Goal: Information Seeking & Learning: Compare options

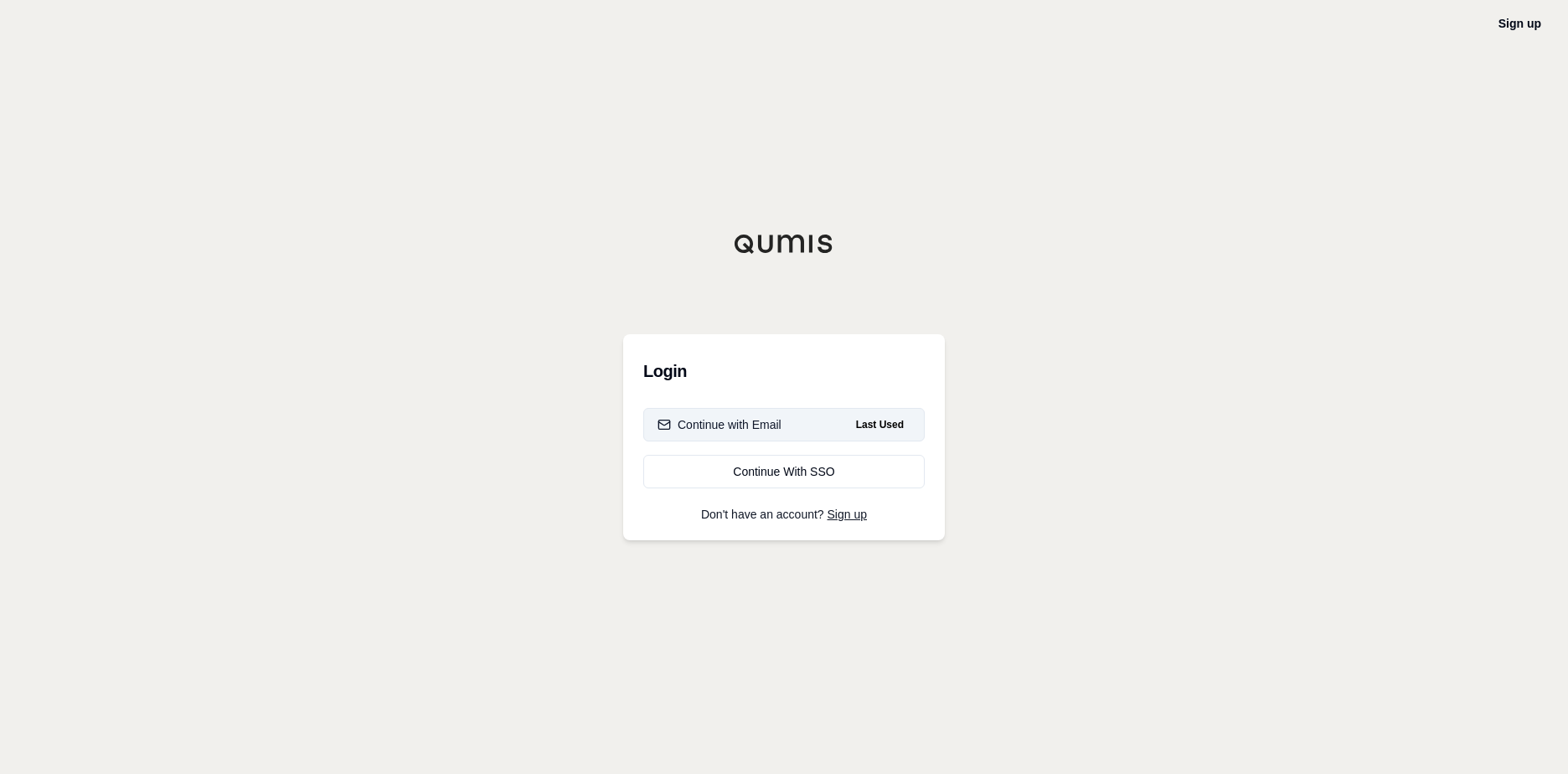
click at [761, 430] on div "Continue with Email" at bounding box center [719, 425] width 124 height 17
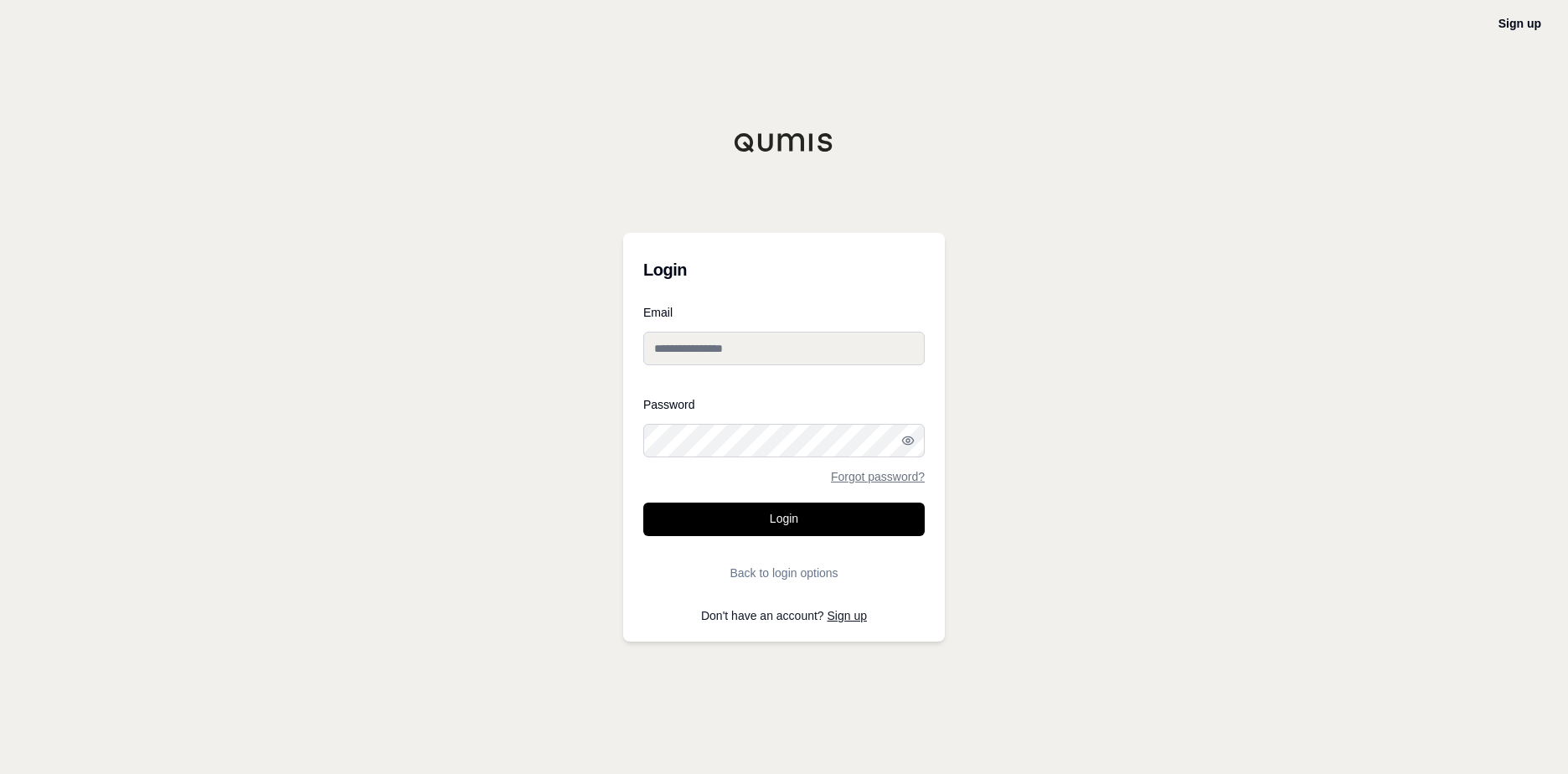
click at [747, 362] on input "Email" at bounding box center [784, 348] width 282 height 33
type input "**********"
click at [761, 514] on button "Login" at bounding box center [784, 519] width 282 height 33
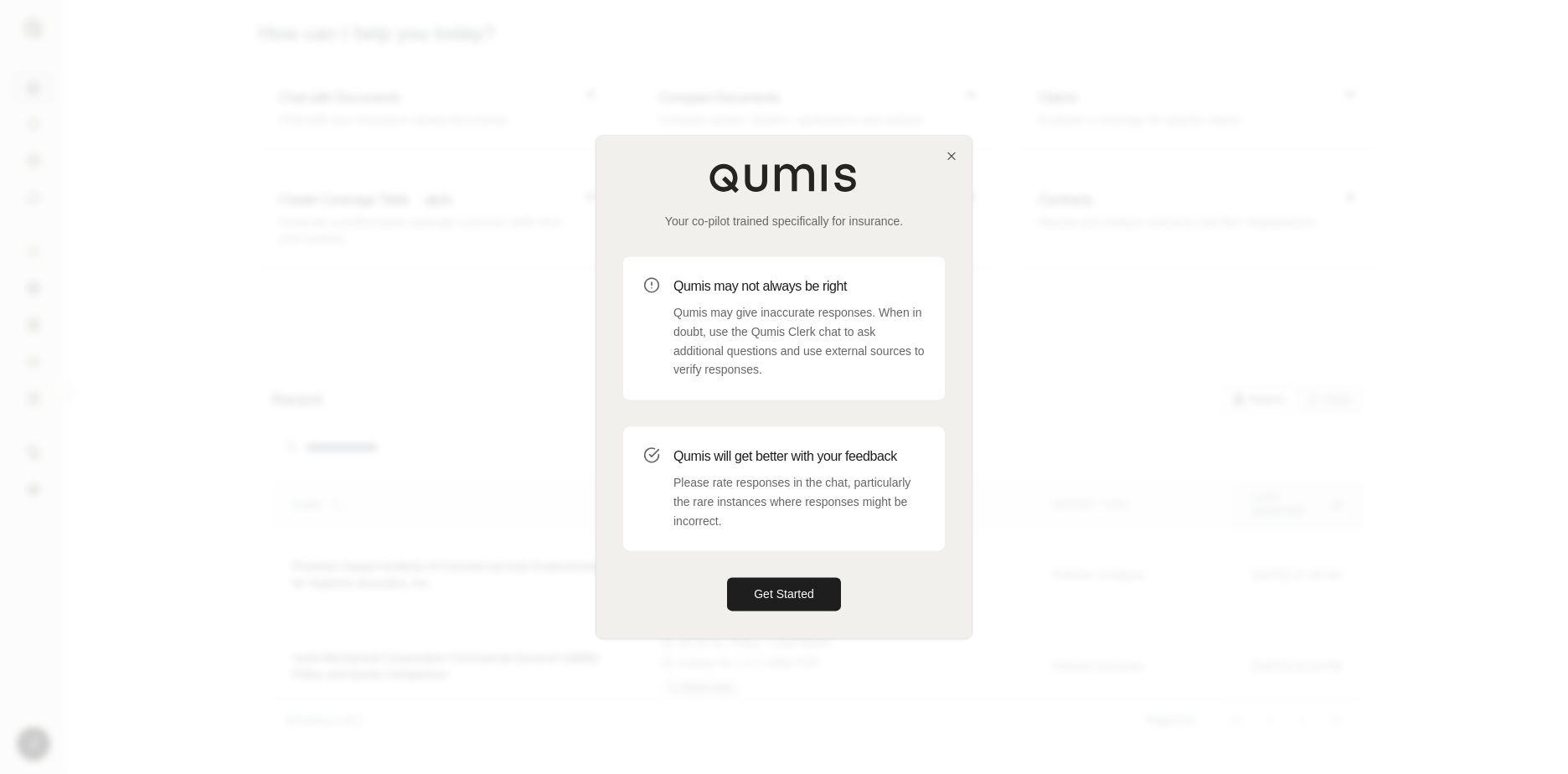
click at [761, 148] on div "Your co-pilot trained specifically for insurance. Qumis may not always be right…" at bounding box center [784, 387] width 375 height 502
click at [761, 156] on icon "button" at bounding box center [951, 156] width 14 height 14
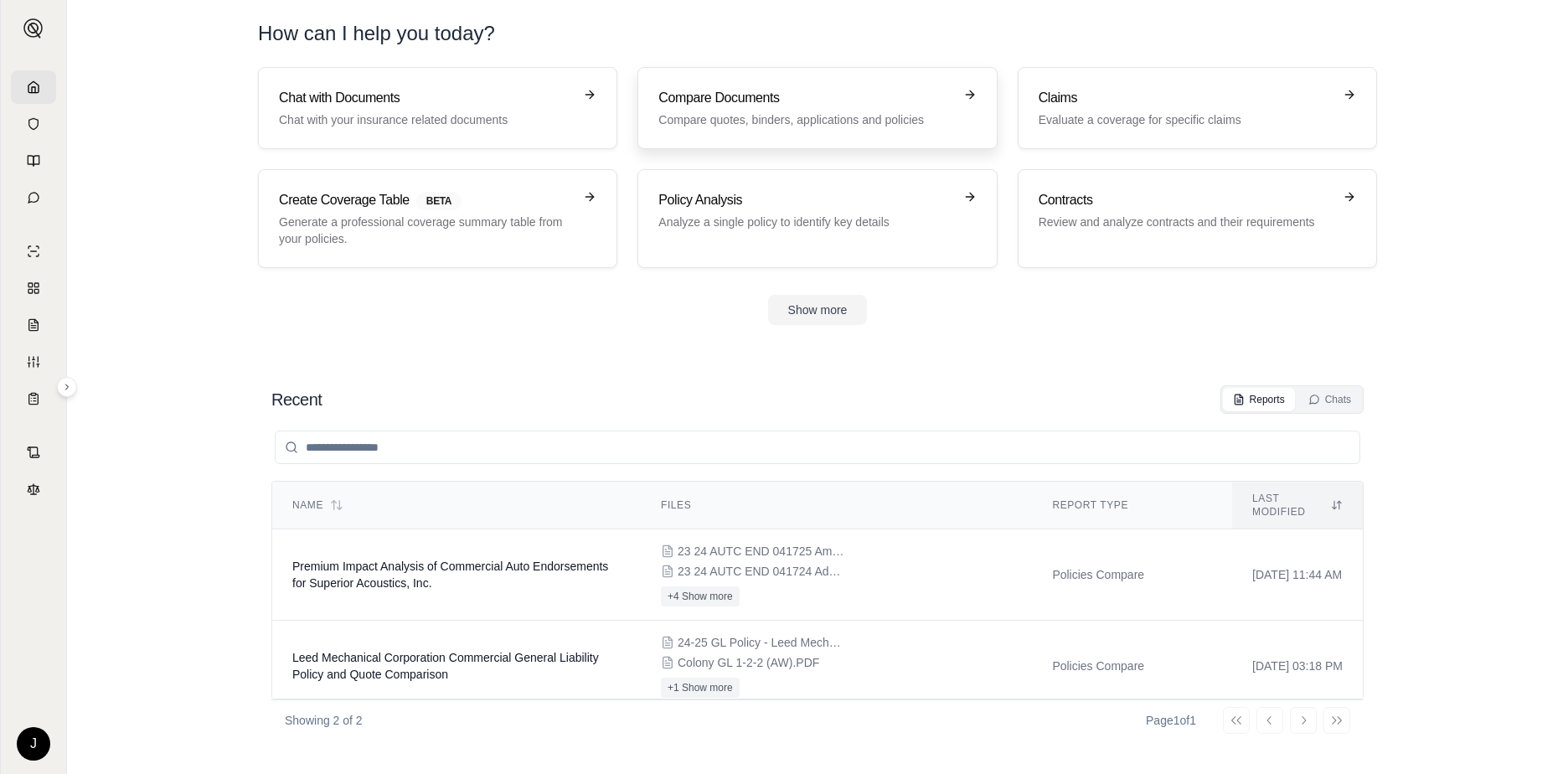
click at [761, 129] on link "Compare Documents Compare quotes, binders, applications and policies" at bounding box center [817, 108] width 359 height 82
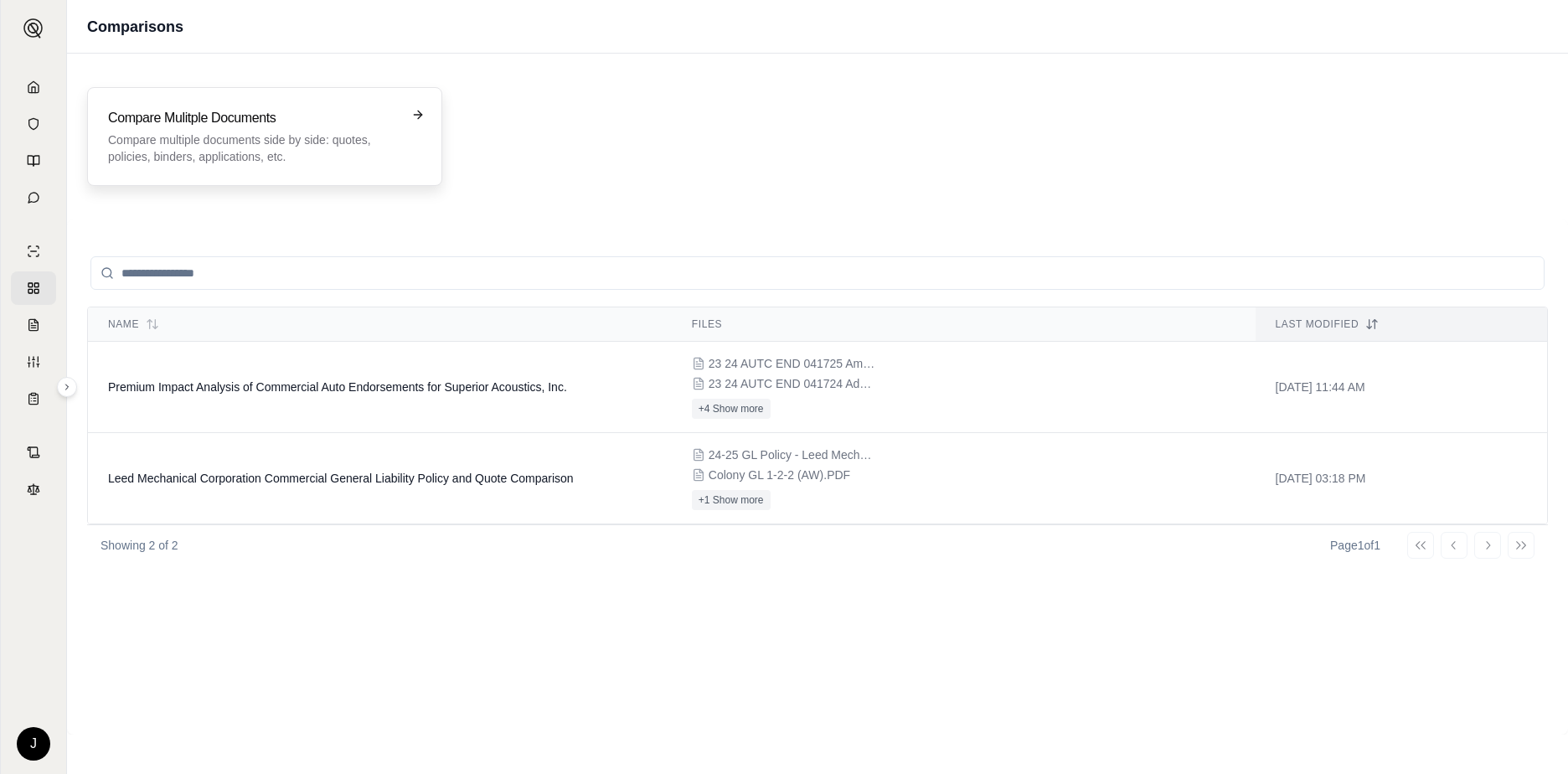
click at [377, 139] on p "Compare multiple documents side by side: quotes, policies, binders, application…" at bounding box center [253, 148] width 290 height 33
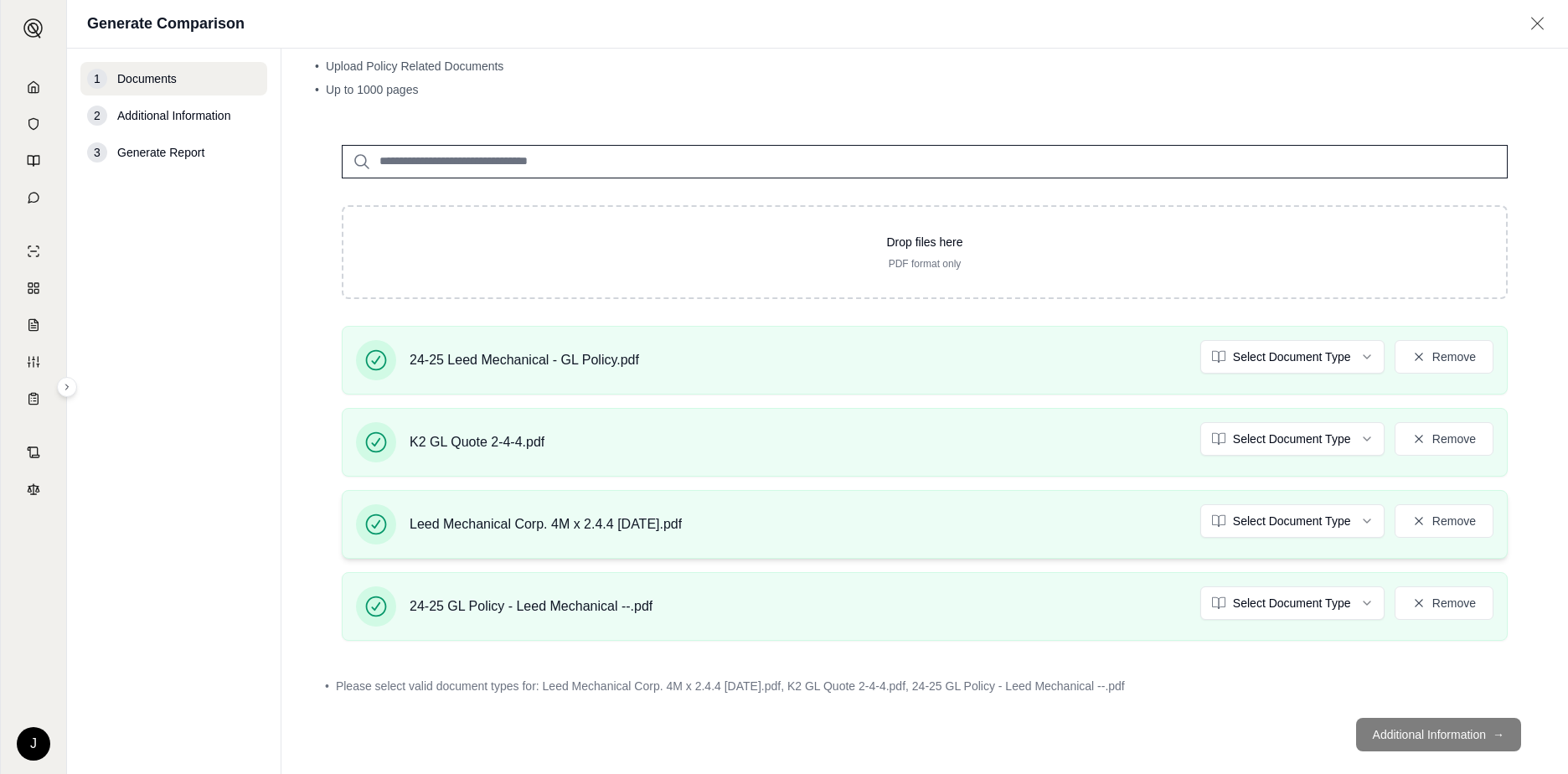
scroll to position [79, 0]
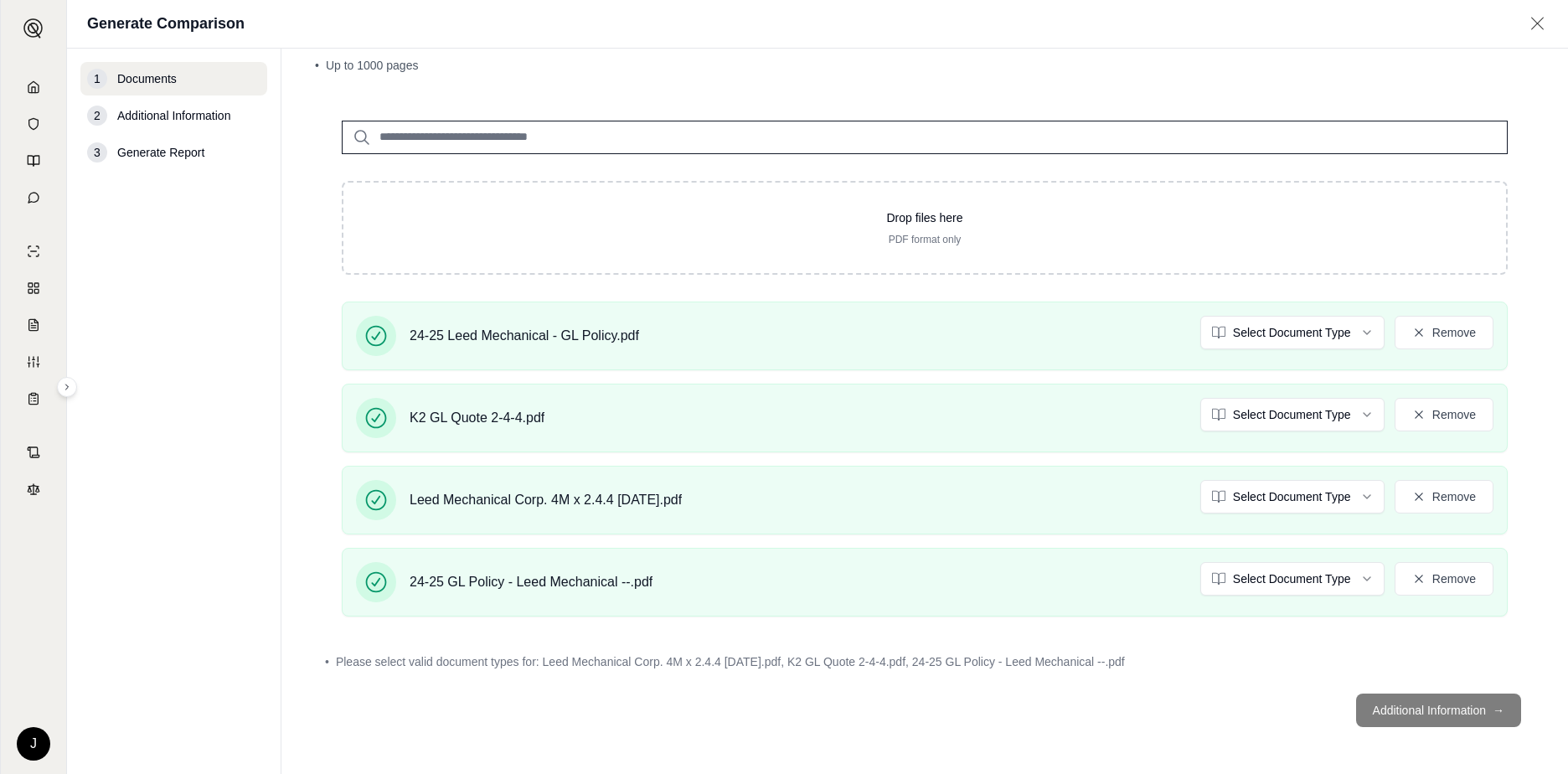
click at [761, 707] on footer "Additional Information →" at bounding box center [924, 710] width 1219 height 61
click at [173, 112] on span "Additional Information" at bounding box center [174, 115] width 113 height 17
click at [761, 714] on footer "Additional Information →" at bounding box center [924, 710] width 1219 height 61
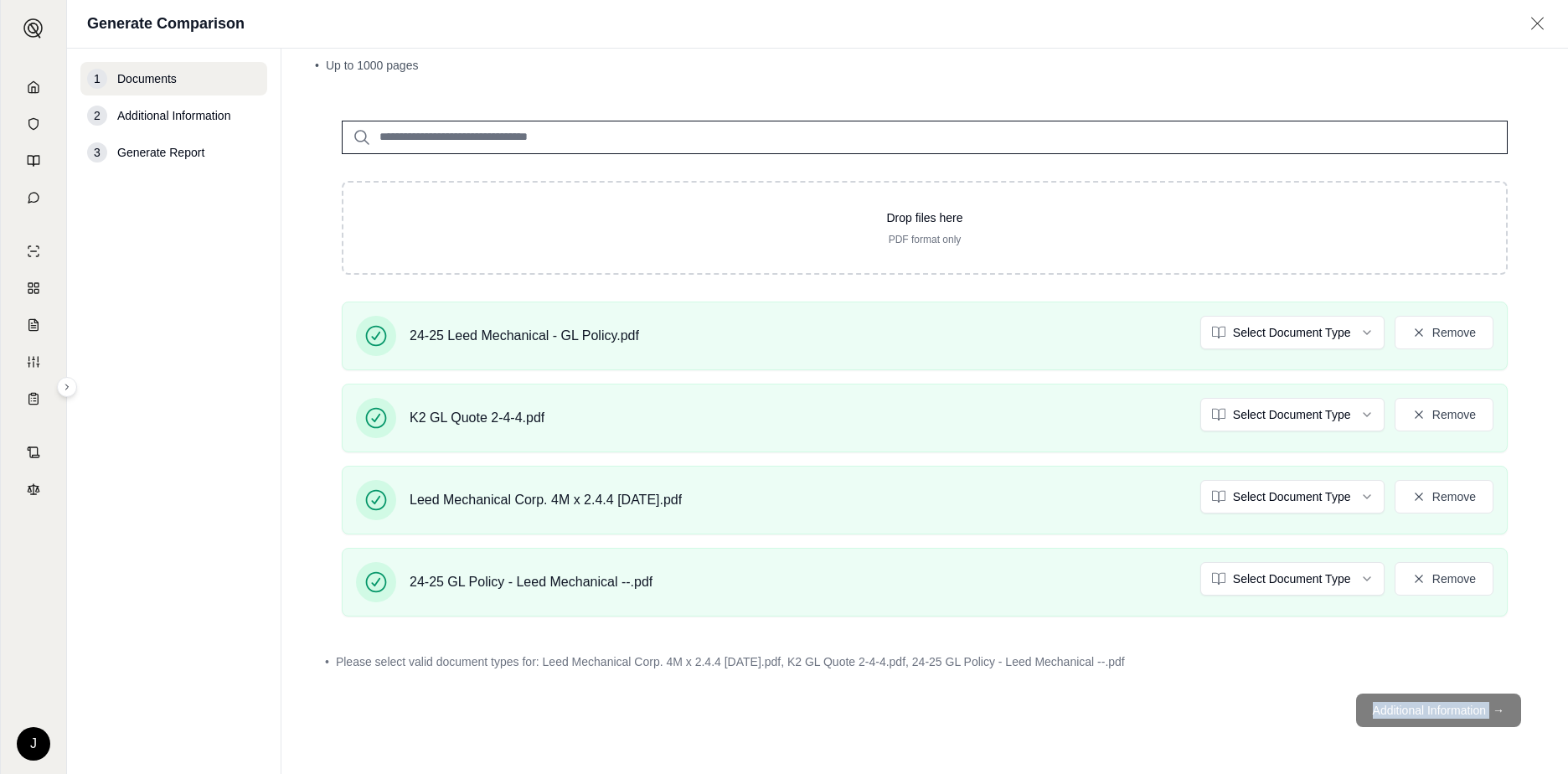
click at [761, 713] on footer "Additional Information →" at bounding box center [924, 710] width 1219 height 61
drag, startPoint x: 1420, startPoint y: 713, endPoint x: 1377, endPoint y: 724, distance: 44.4
click at [761, 724] on footer "Additional Information →" at bounding box center [924, 710] width 1219 height 61
click at [761, 715] on footer "Additional Information →" at bounding box center [924, 710] width 1219 height 61
click at [761, 337] on html "J Generate Comparison 1 Documents 2 Additional Information 3 Generate Report Do…" at bounding box center [784, 387] width 1568 height 774
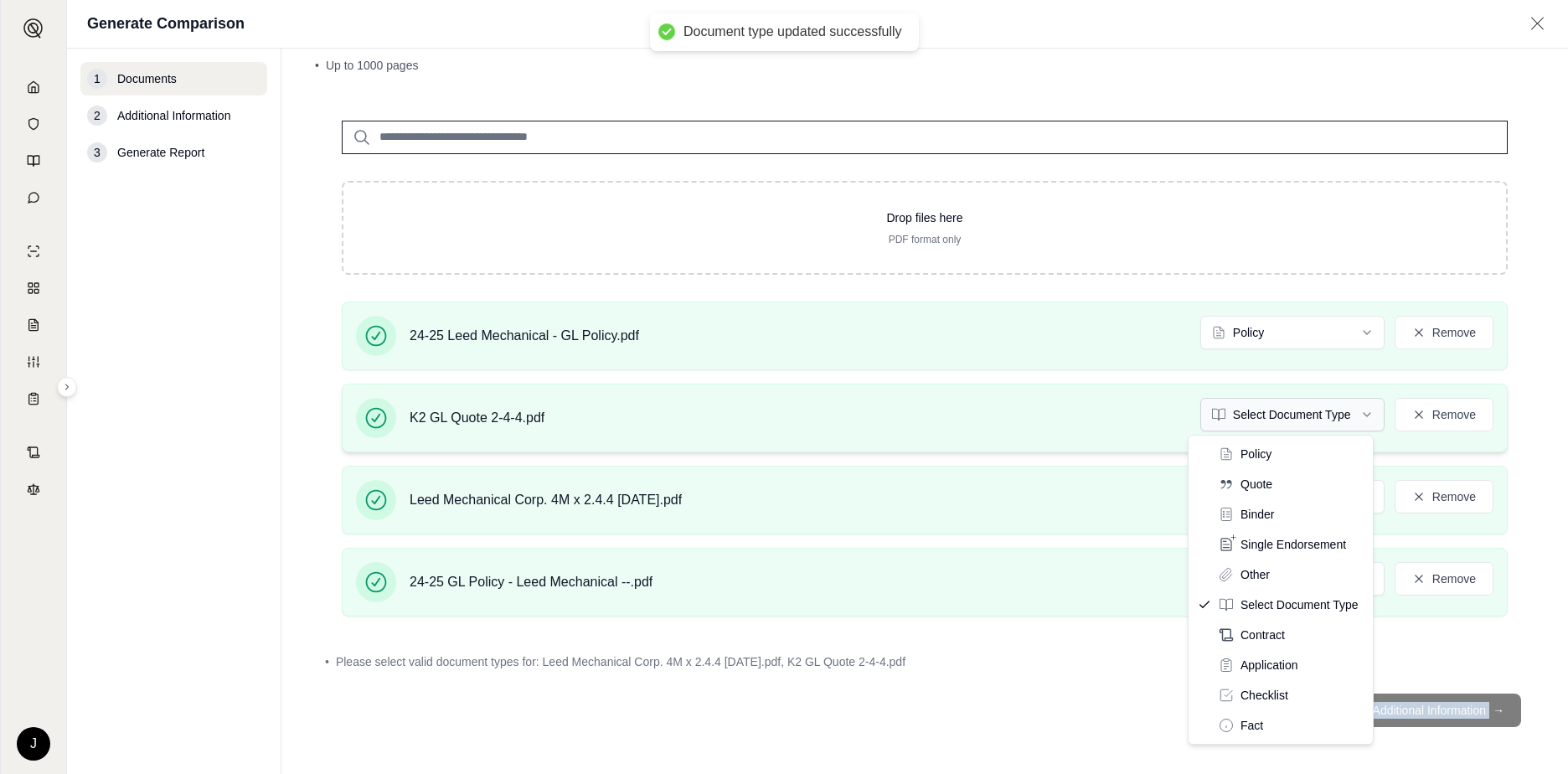
click at [761, 411] on html "Document type updated successfully J Generate Comparison 1 Documents 2 Addition…" at bounding box center [784, 387] width 1568 height 774
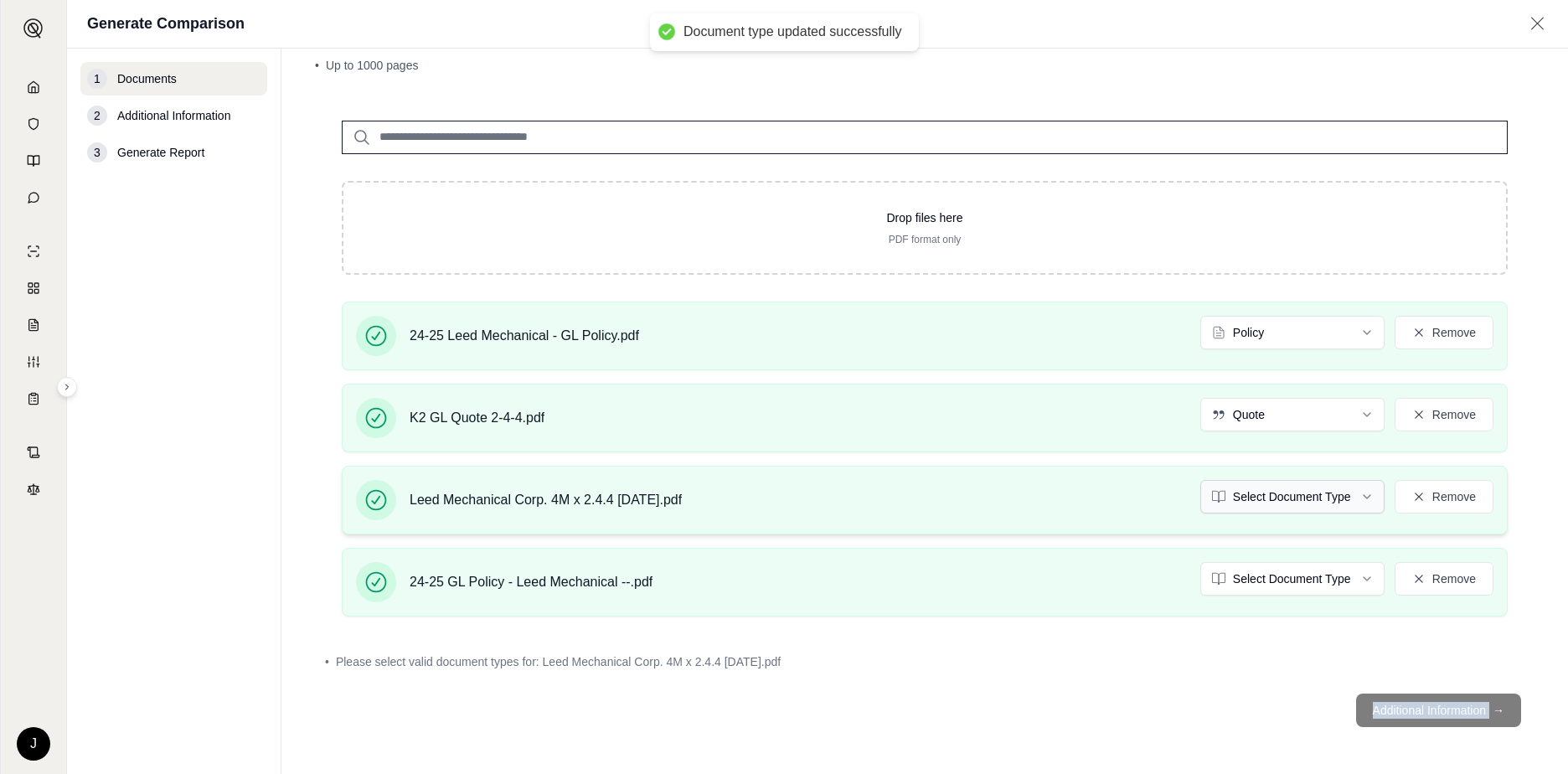
click at [761, 498] on html "Document type updated successfully J Generate Comparison 1 Documents 2 Addition…" at bounding box center [784, 387] width 1568 height 774
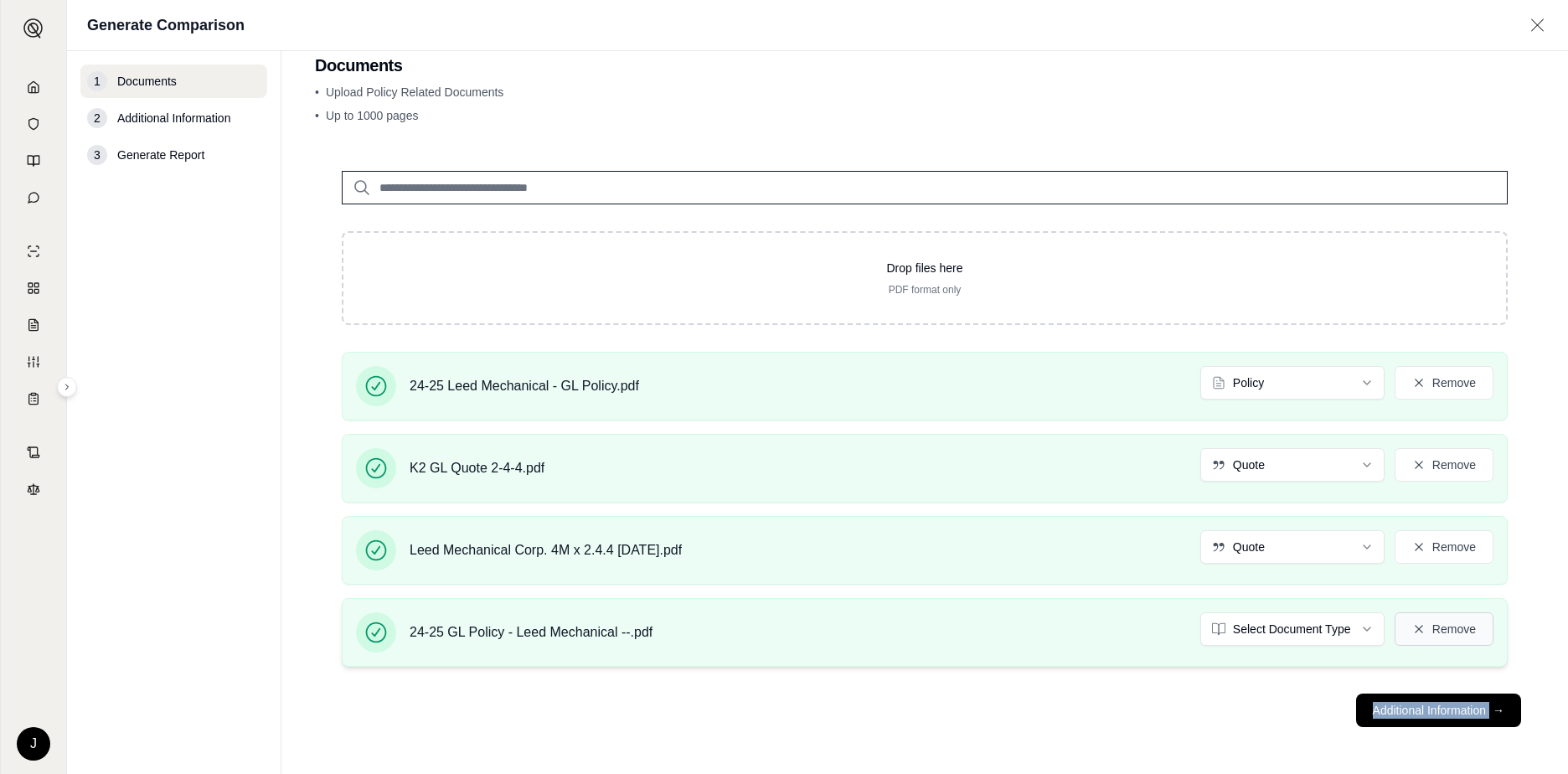
click at [761, 624] on button "Remove" at bounding box center [1443, 628] width 99 height 33
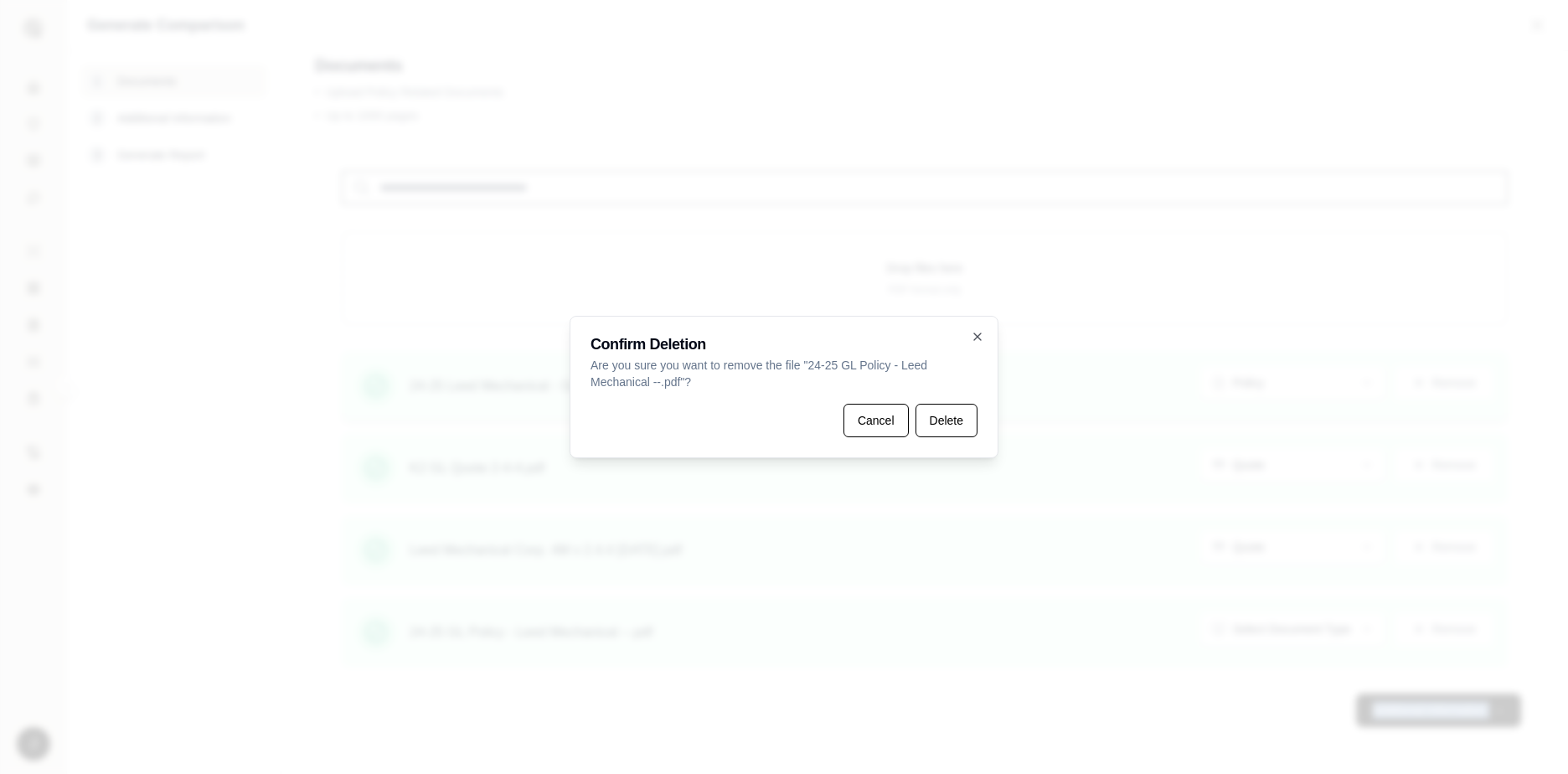
click at [761, 417] on button "Delete" at bounding box center [946, 420] width 62 height 33
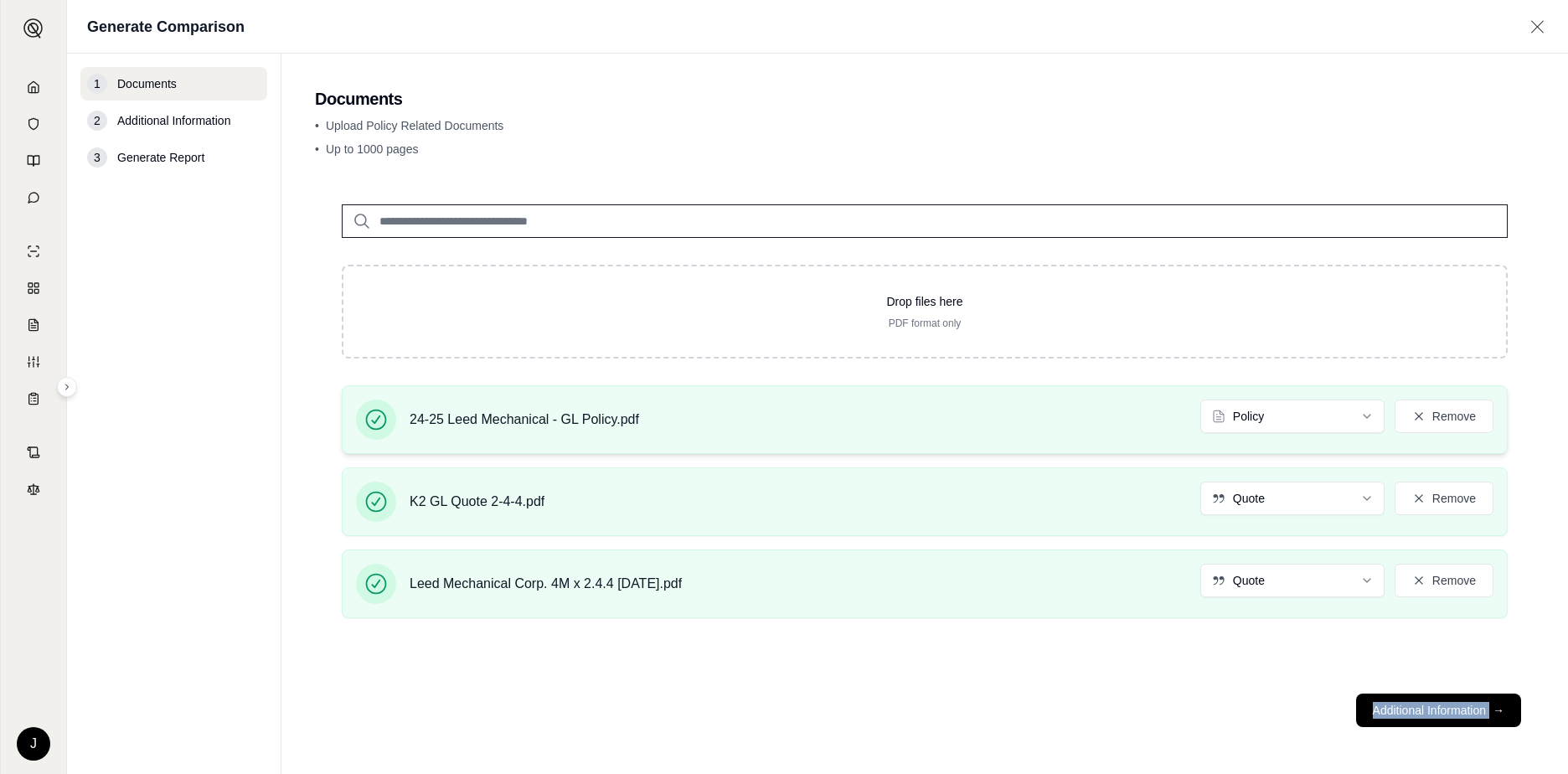
scroll to position [0, 0]
click at [761, 585] on button "Remove" at bounding box center [1443, 580] width 99 height 33
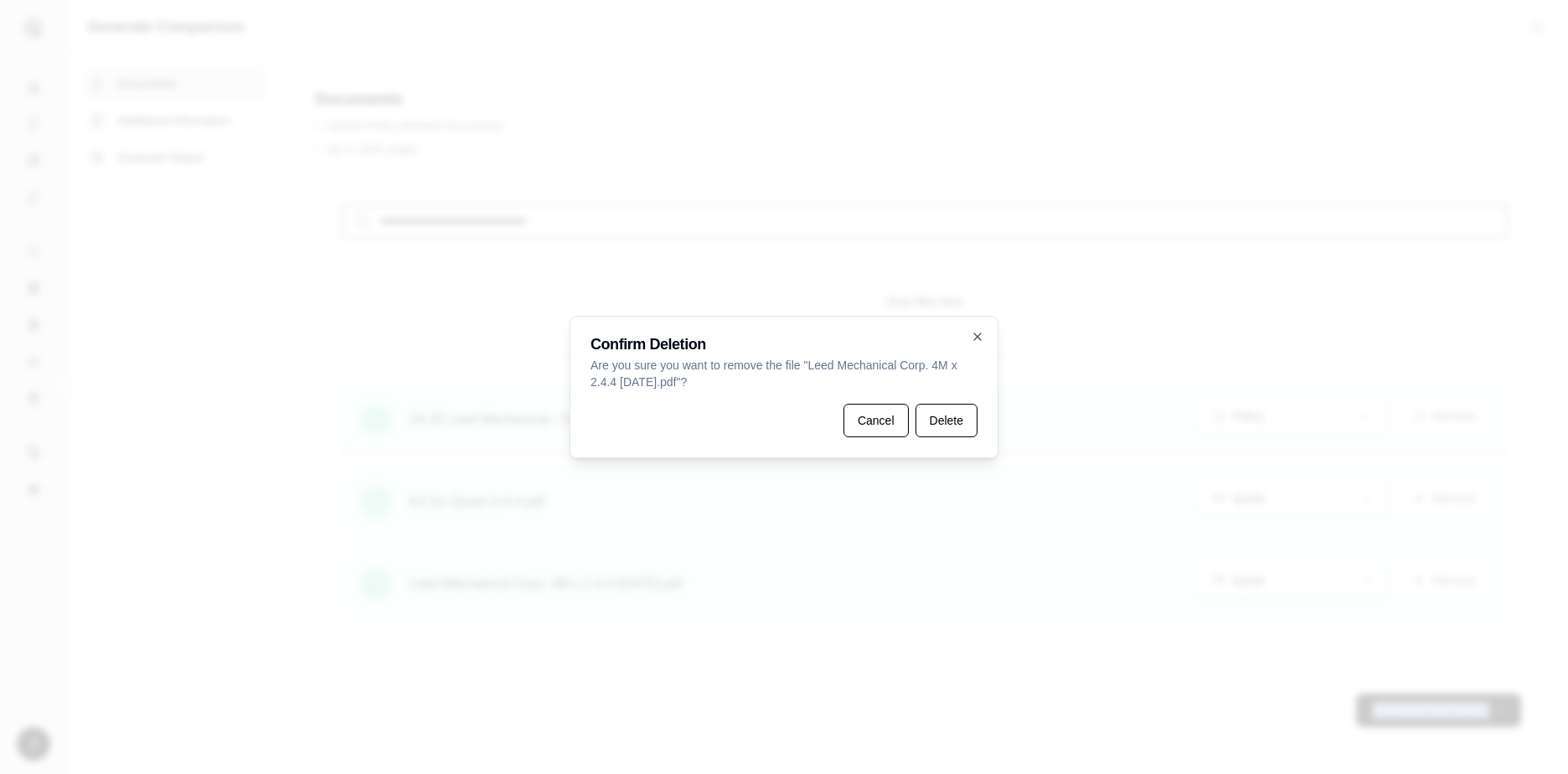
click at [761, 415] on button "Delete" at bounding box center [946, 420] width 62 height 33
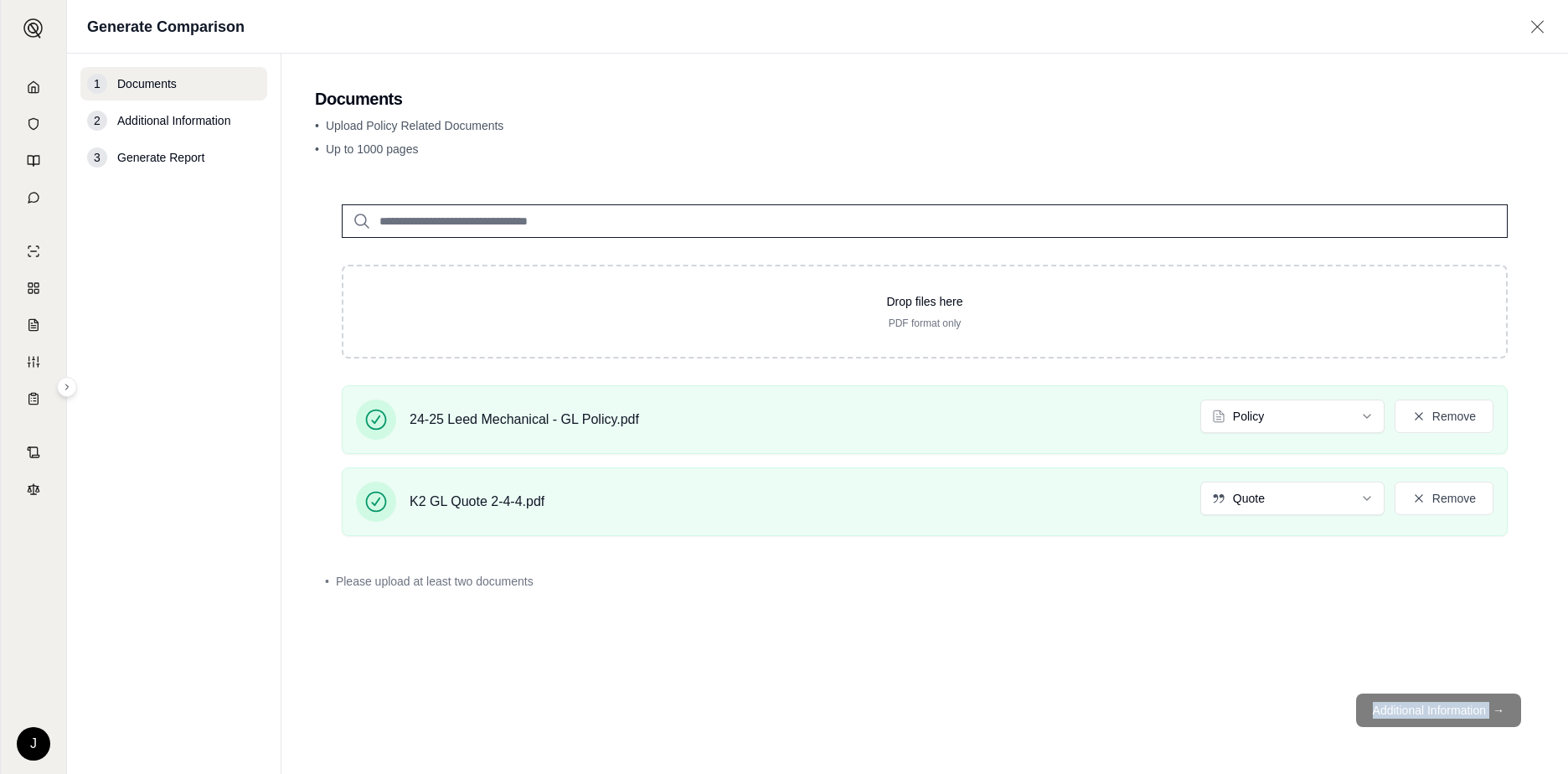
click at [761, 711] on footer "Additional Information →" at bounding box center [924, 710] width 1219 height 61
click at [199, 117] on span "Additional Information" at bounding box center [174, 120] width 113 height 17
drag, startPoint x: 199, startPoint y: 117, endPoint x: 144, endPoint y: 129, distance: 56.3
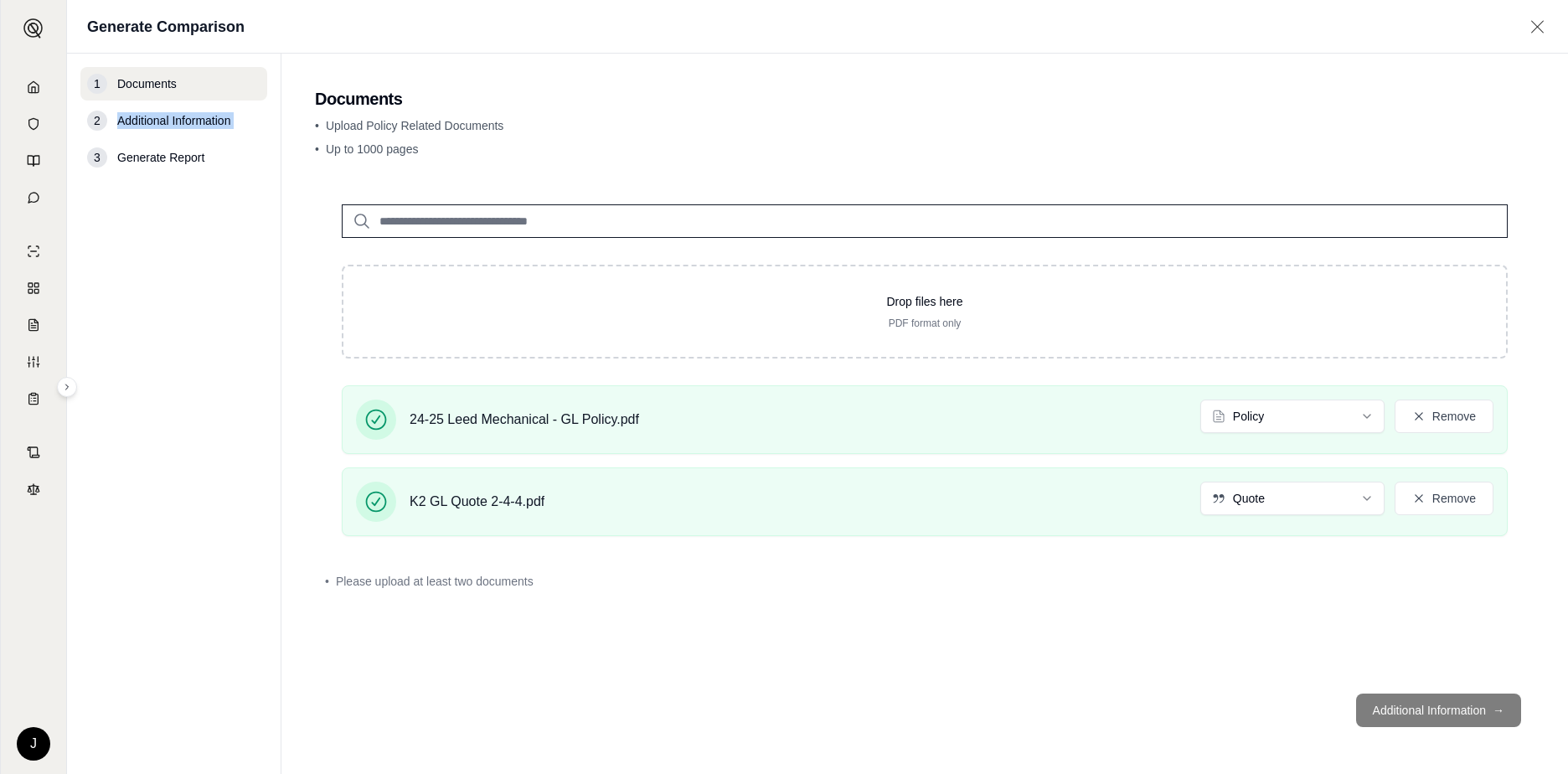
click at [148, 133] on div "2 Additional Information" at bounding box center [174, 120] width 186 height 33
click at [139, 124] on span "Additional Information" at bounding box center [174, 120] width 113 height 17
copy span "Additional"
click at [633, 671] on div "Drop files here PDF format only 24-25 Leed Mechanical - GL Policy.pdf Policy Re…" at bounding box center [924, 428] width 1219 height 502
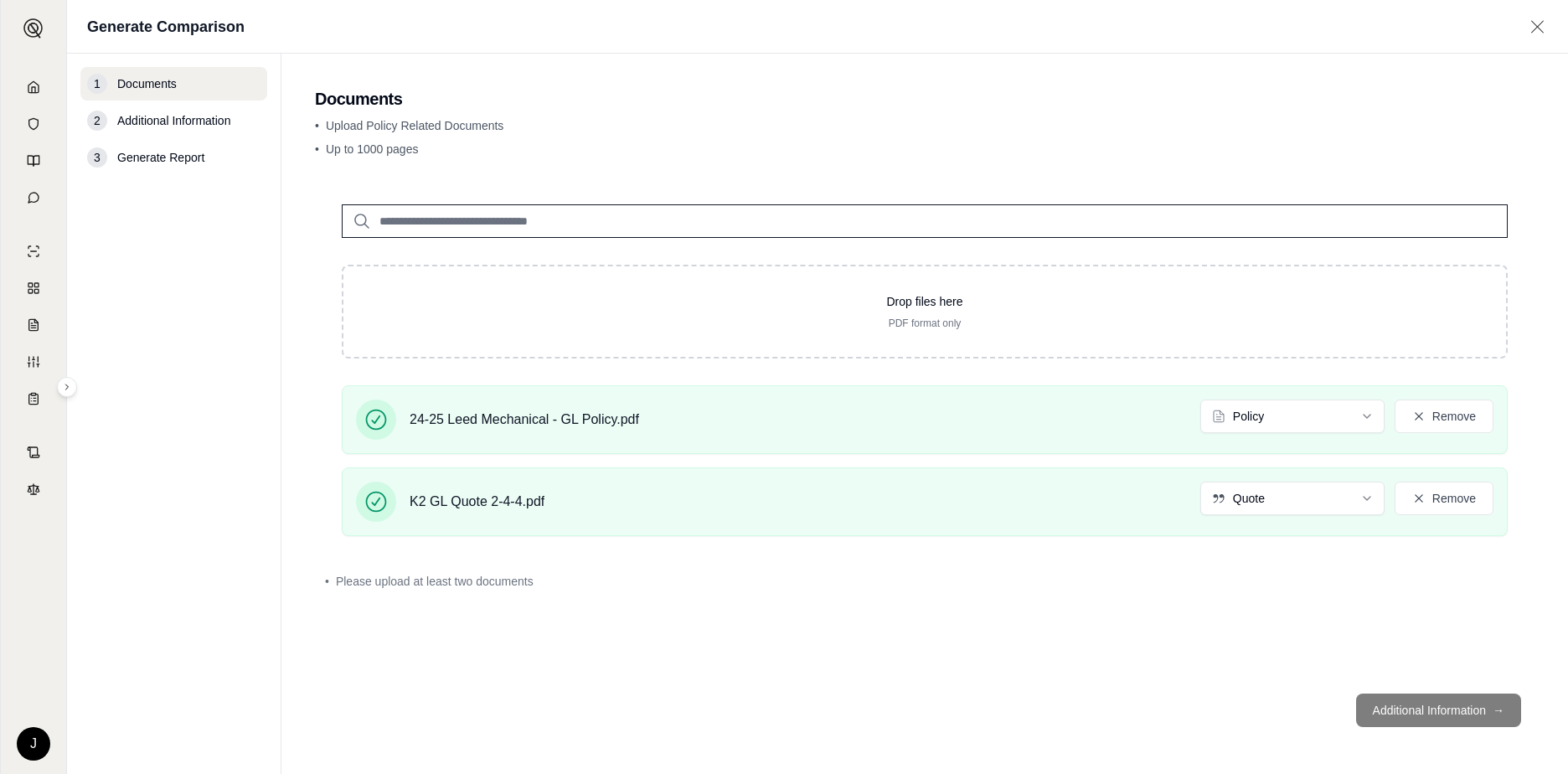
click at [761, 643] on div "Drop files here PDF format only 24-25 Leed Mechanical - GL Policy.pdf Policy Re…" at bounding box center [924, 428] width 1219 height 502
click at [761, 711] on footer "Additional Information →" at bounding box center [924, 710] width 1219 height 61
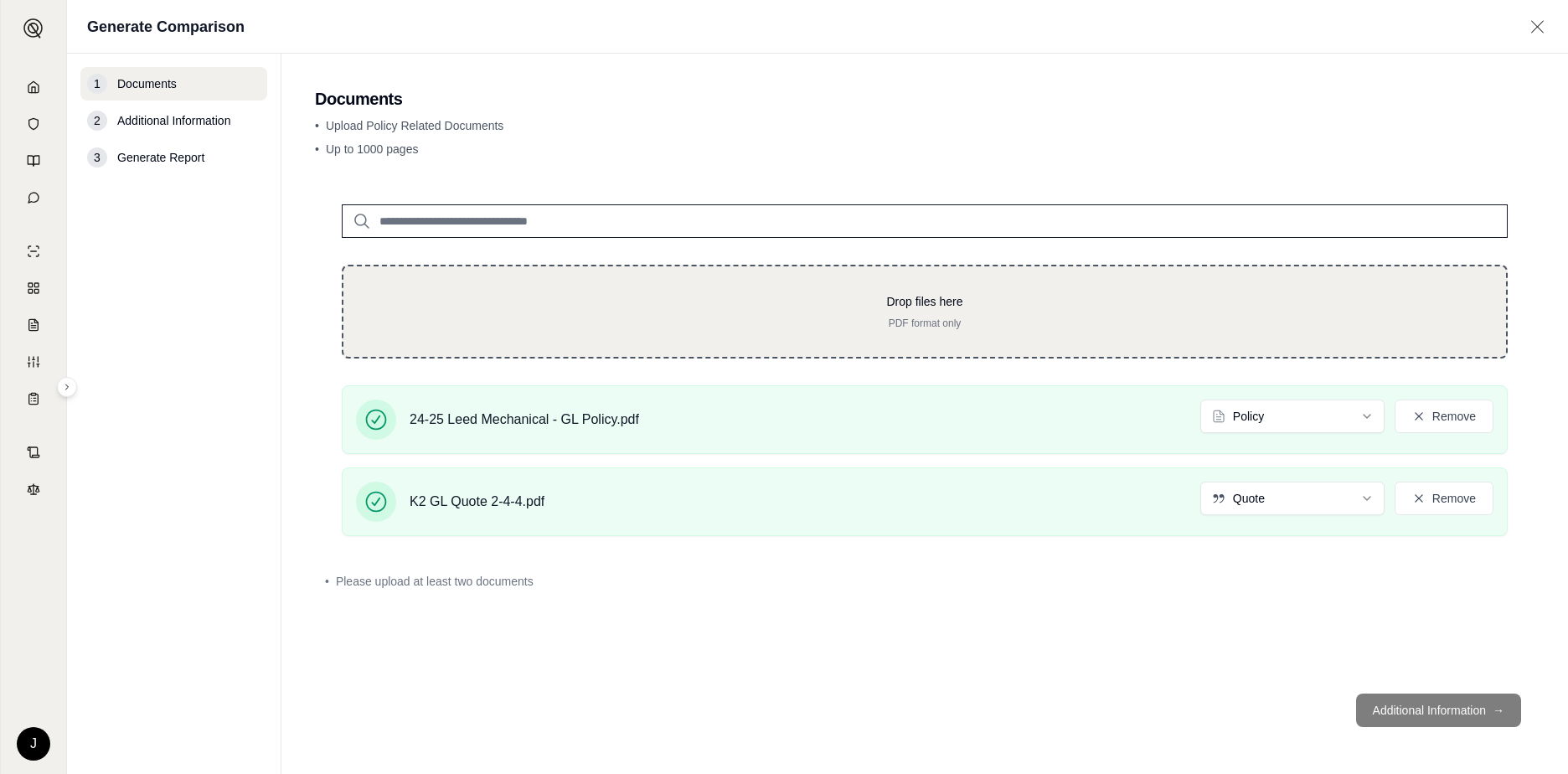
click at [751, 277] on div "Drop files here PDF format only" at bounding box center [924, 311] width 1166 height 94
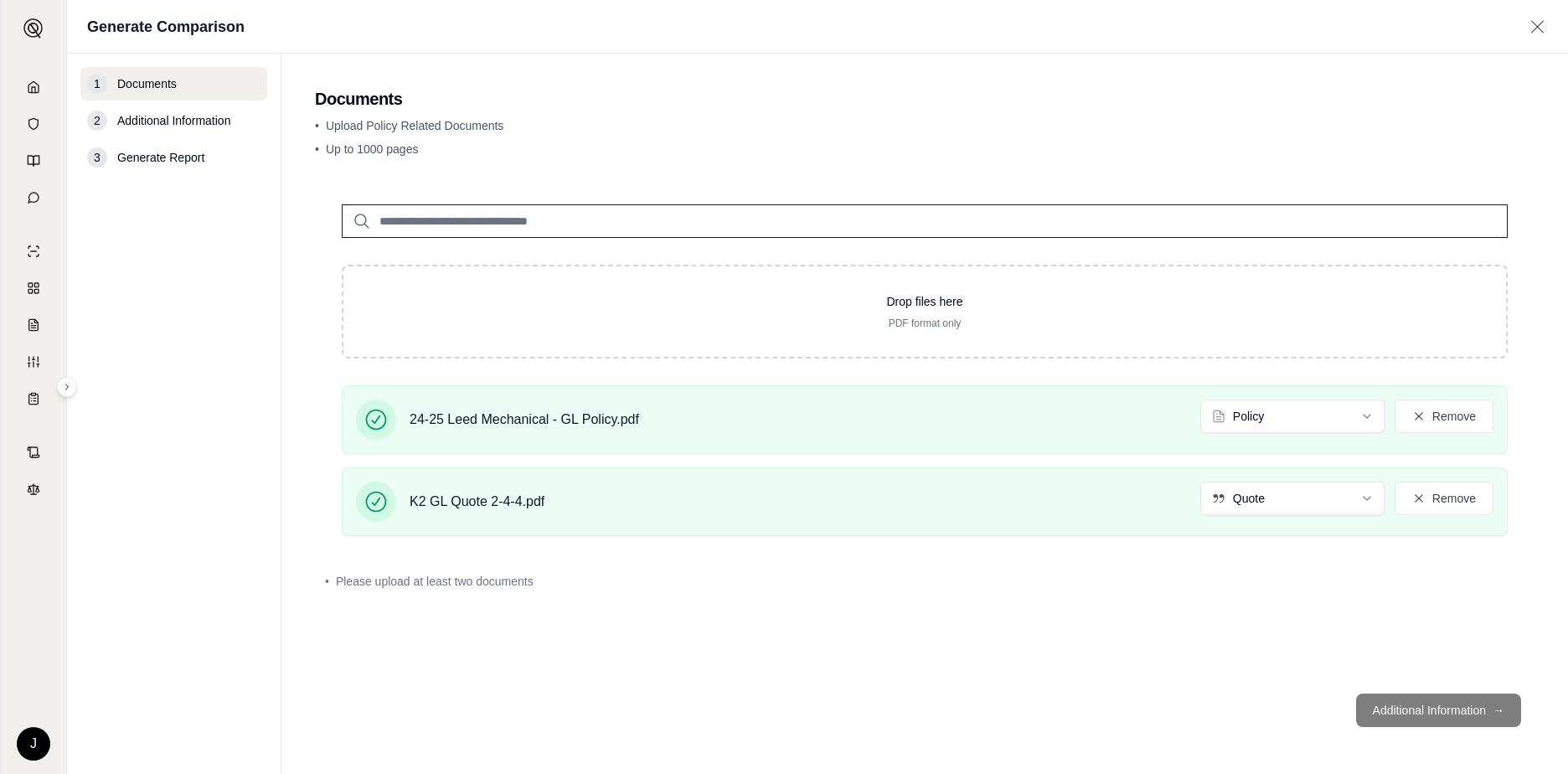
click at [761, 699] on footer "Additional Information →" at bounding box center [924, 710] width 1219 height 61
click at [761, 714] on footer "Additional Information →" at bounding box center [924, 710] width 1219 height 61
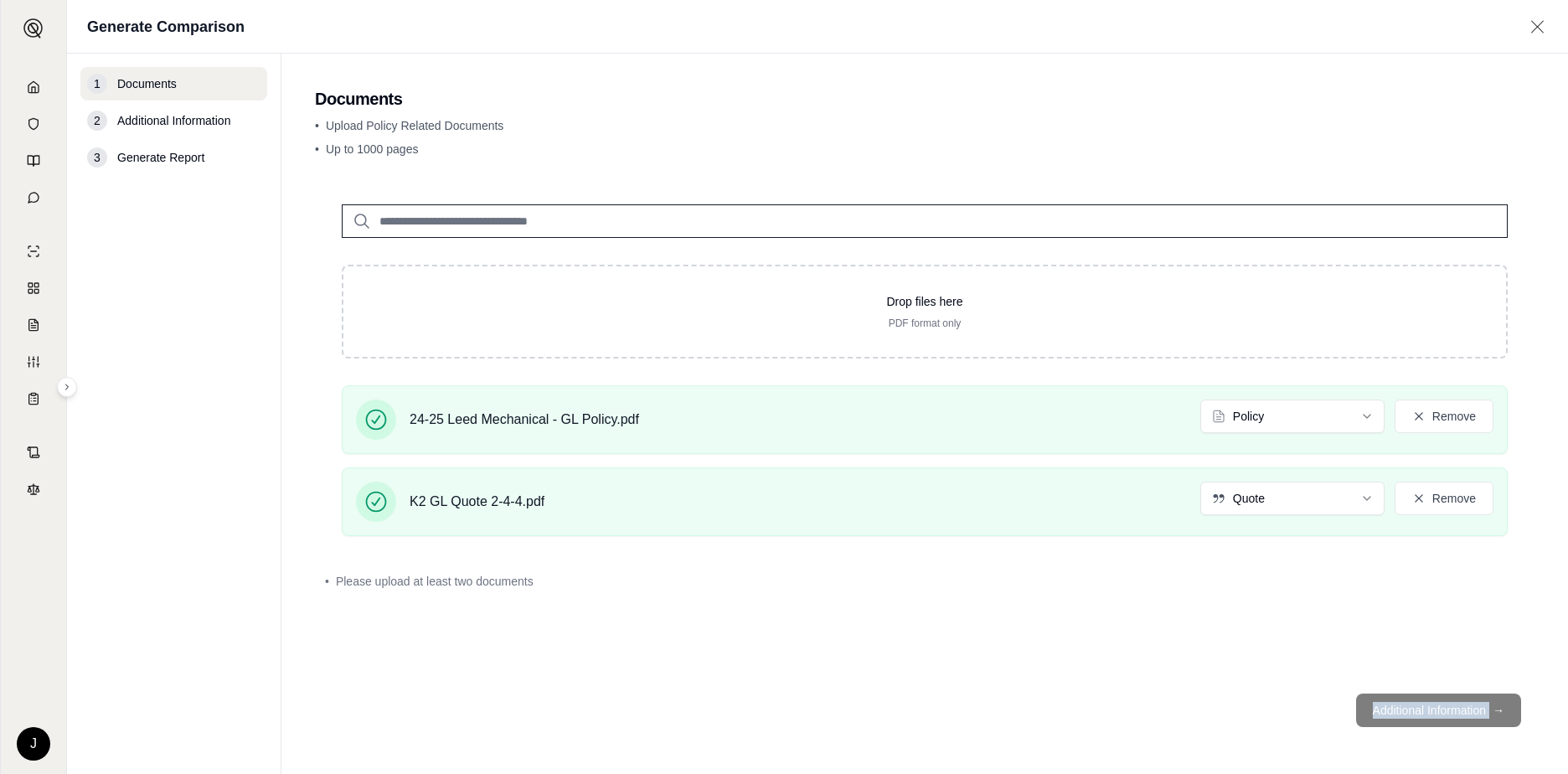
click at [761, 715] on footer "Additional Information →" at bounding box center [924, 710] width 1219 height 61
click at [761, 718] on footer "Additional Information →" at bounding box center [924, 710] width 1219 height 61
click at [115, 129] on div "2 Additional Information" at bounding box center [174, 120] width 186 height 33
drag, startPoint x: 115, startPoint y: 129, endPoint x: 86, endPoint y: 129, distance: 29.0
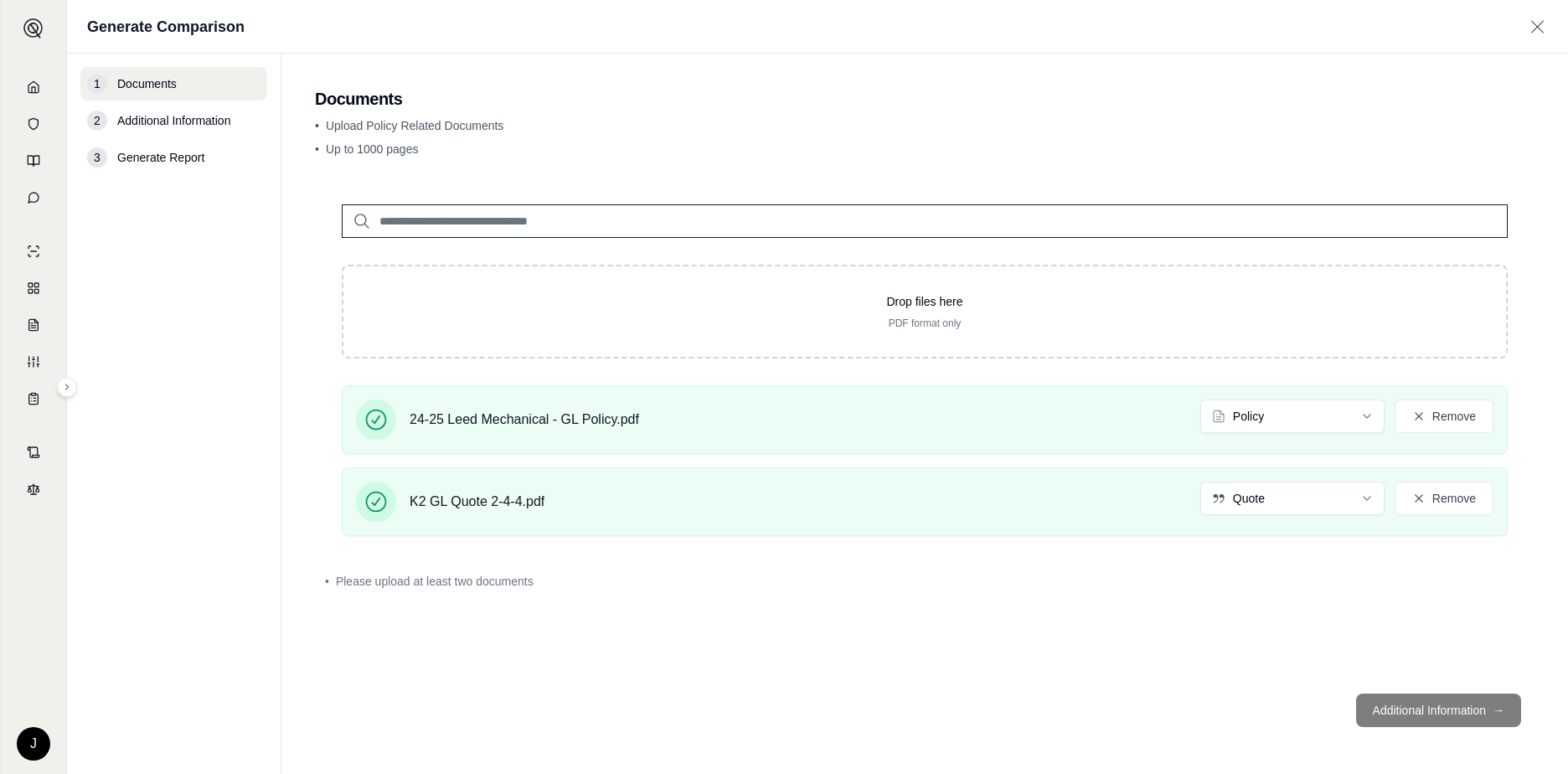
click at [86, 129] on div "2 Additional Information" at bounding box center [174, 120] width 186 height 33
click at [93, 130] on div "2 Additional Information" at bounding box center [174, 120] width 186 height 33
click at [122, 242] on nav "1 Documents 2 Additional Information 3 Generate Report" at bounding box center [174, 414] width 215 height 721
click at [761, 100] on h2 "Documents" at bounding box center [924, 99] width 1219 height 24
click at [761, 601] on div "Drop files here PDF format only 24-25 Leed Mechanical - GL Policy.pdf Policy Re…" at bounding box center [924, 428] width 1219 height 502
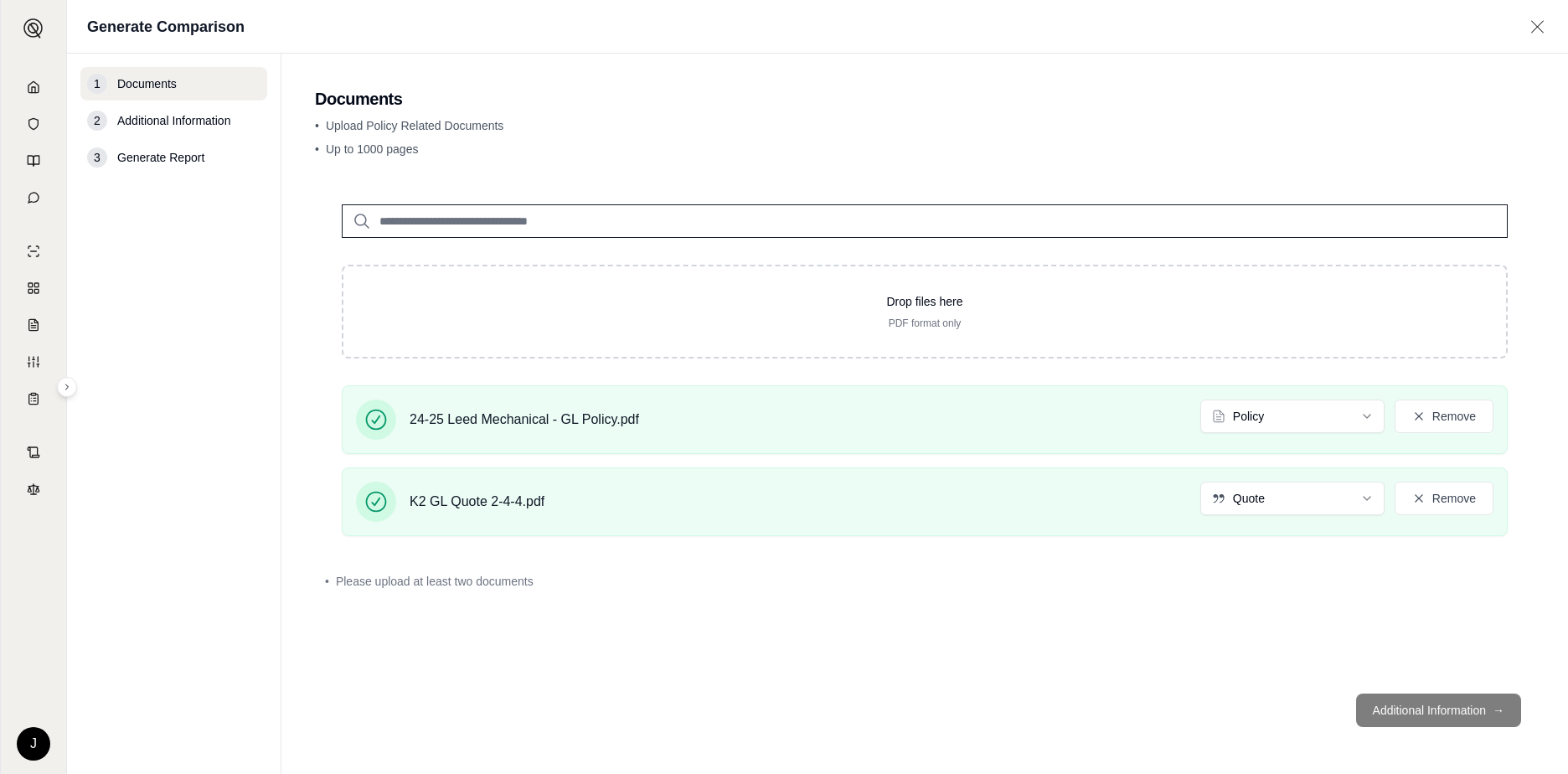
click at [761, 709] on footer "Additional Information →" at bounding box center [924, 710] width 1219 height 61
click at [761, 710] on footer "Additional Information →" at bounding box center [924, 710] width 1219 height 61
click at [167, 122] on span "Additional Information" at bounding box center [174, 120] width 113 height 17
click at [761, 658] on div "Drop files here PDF format only 24-25 Leed Mechanical - GL Policy.pdf Policy Re…" at bounding box center [924, 428] width 1219 height 502
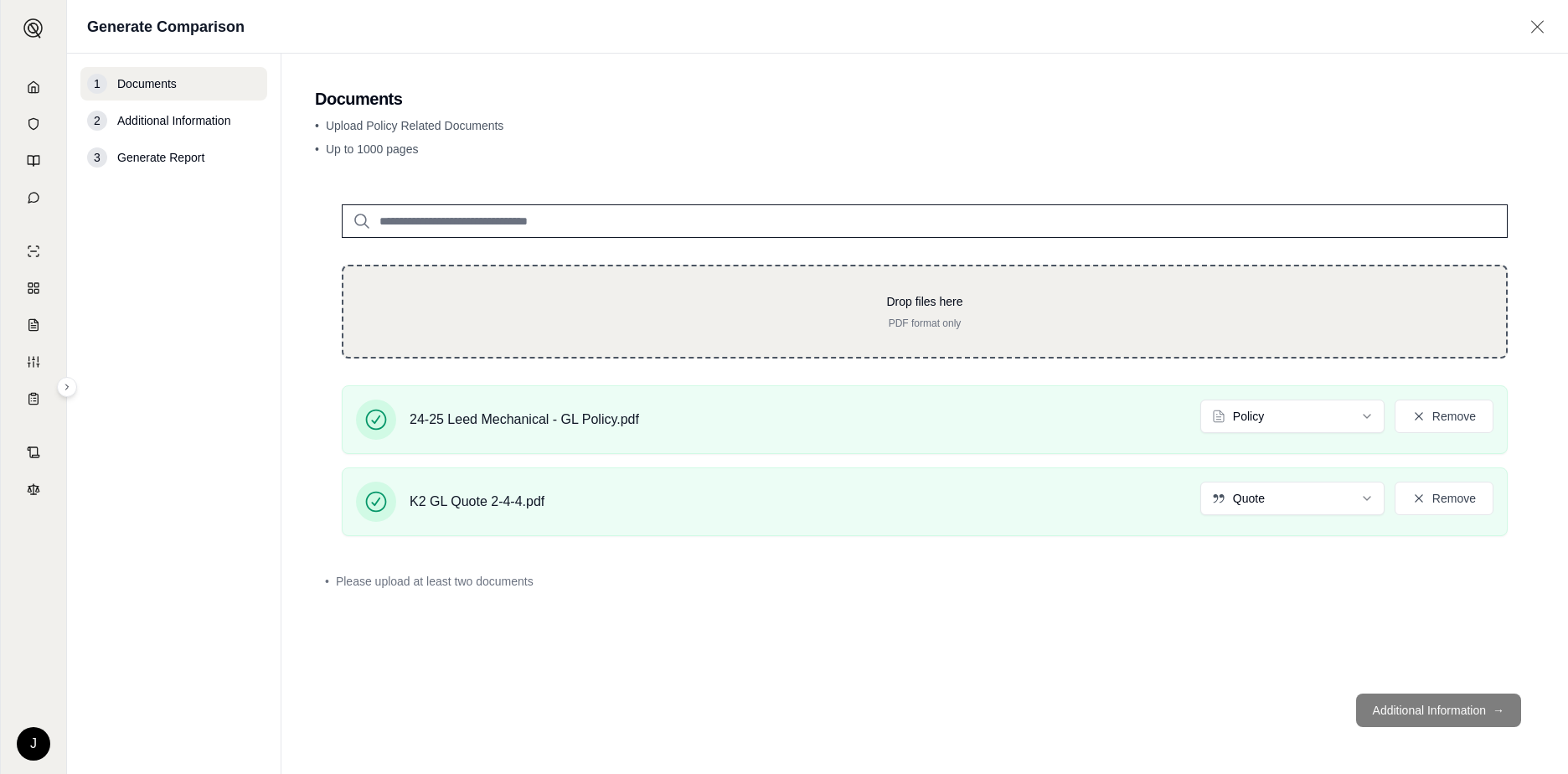
drag, startPoint x: 634, startPoint y: 616, endPoint x: 516, endPoint y: 339, distance: 301.1
click at [516, 339] on div "Drop files here PDF format only" at bounding box center [924, 311] width 1166 height 94
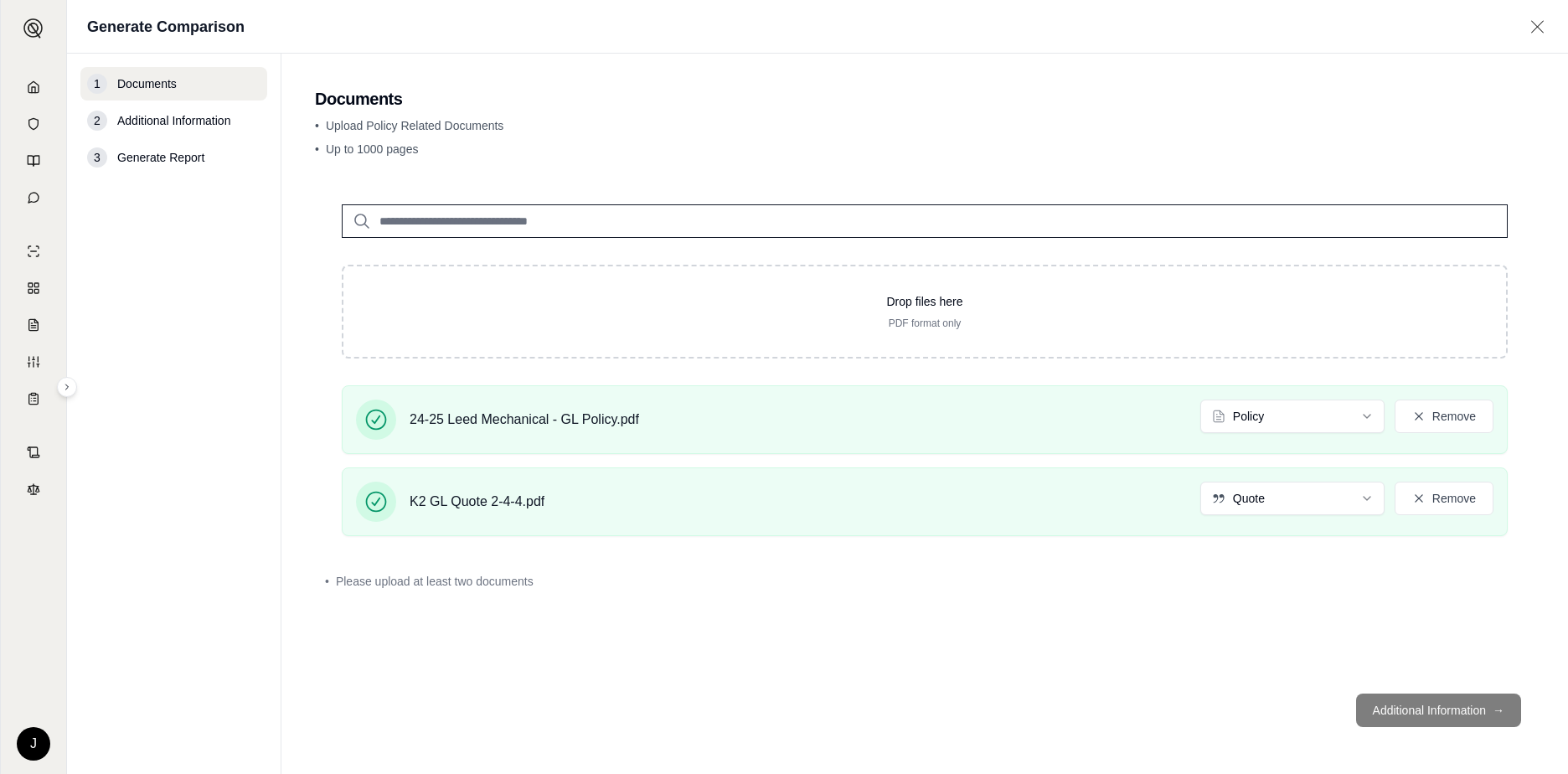
click at [761, 711] on footer "Additional Information →" at bounding box center [924, 710] width 1219 height 61
click at [91, 119] on div "2" at bounding box center [97, 120] width 20 height 20
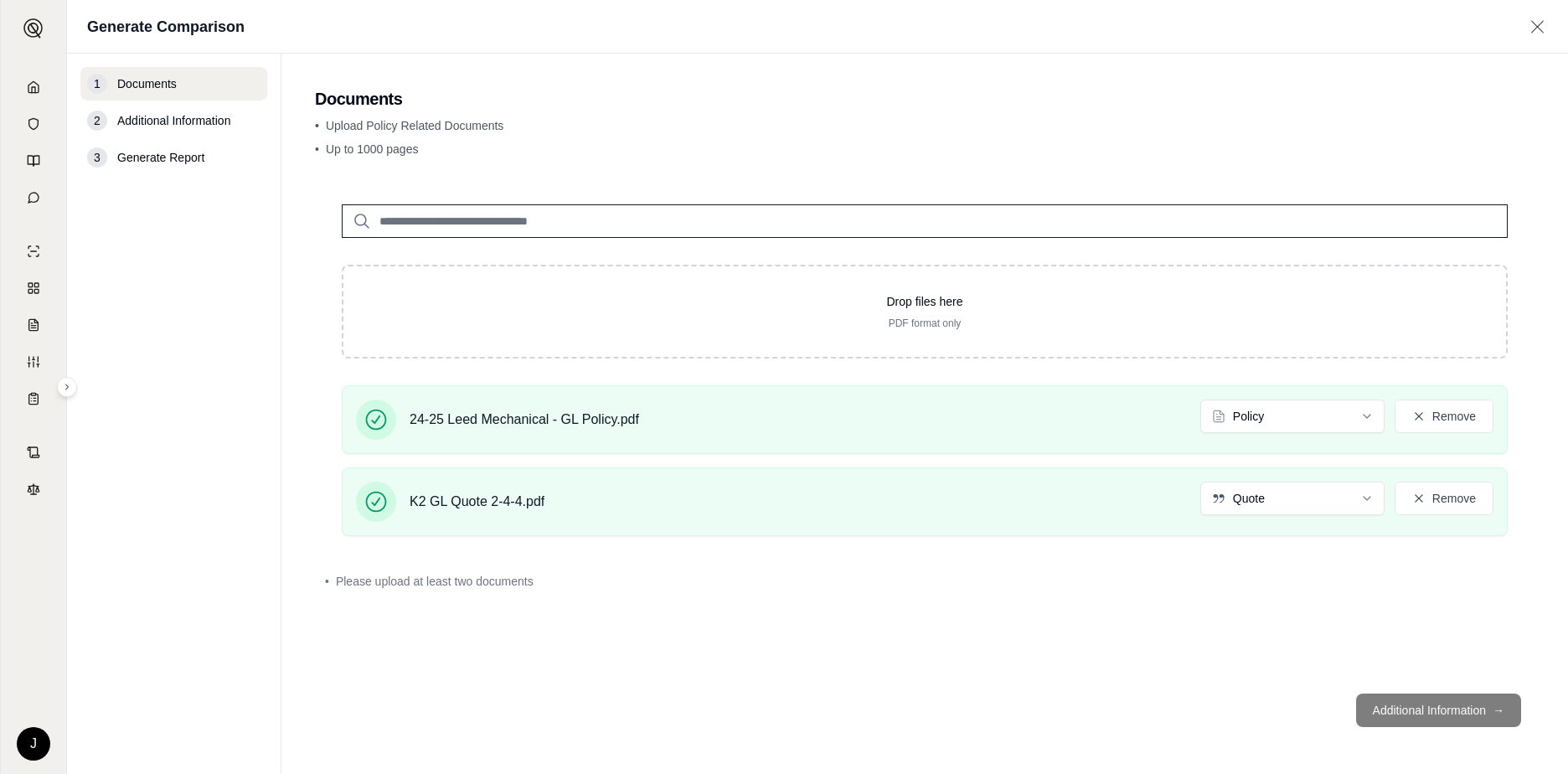
drag, startPoint x: 91, startPoint y: 119, endPoint x: 149, endPoint y: 255, distance: 147.9
click at [149, 255] on nav "1 Documents 2 Additional Information 3 Generate Report" at bounding box center [174, 414] width 215 height 721
click at [761, 716] on footer "Additional Information →" at bounding box center [924, 710] width 1219 height 61
click at [761, 717] on footer "Additional Information →" at bounding box center [924, 710] width 1219 height 61
